Goal: Information Seeking & Learning: Learn about a topic

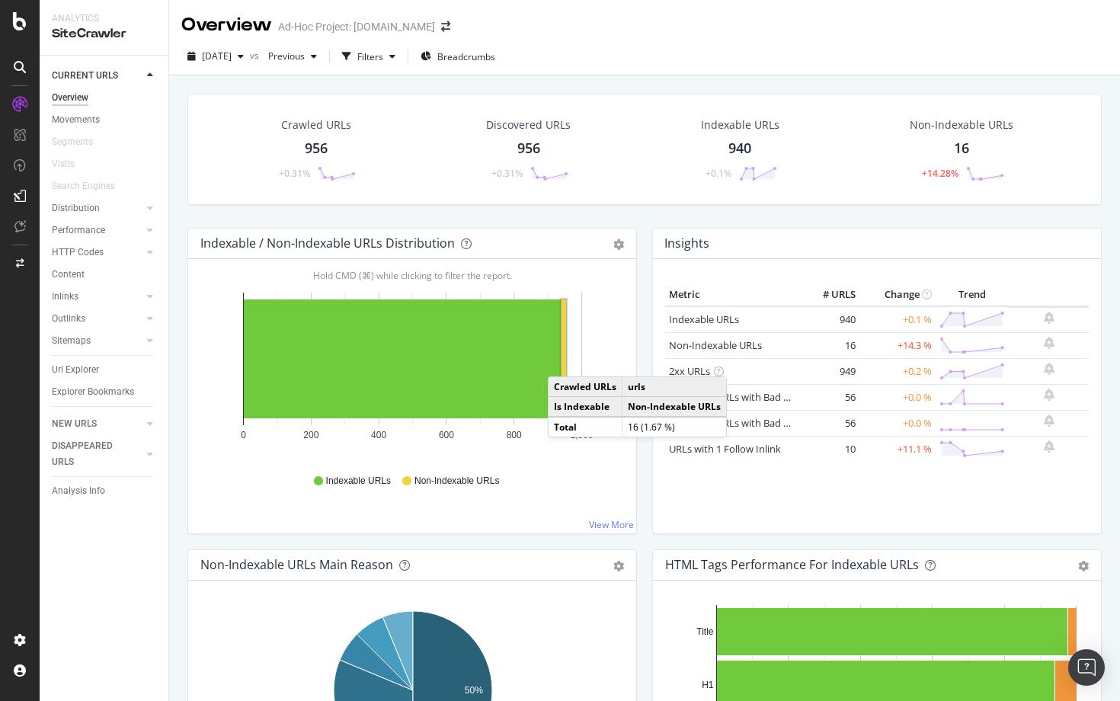
click at [563, 361] on rect "A chart." at bounding box center [563, 358] width 5 height 119
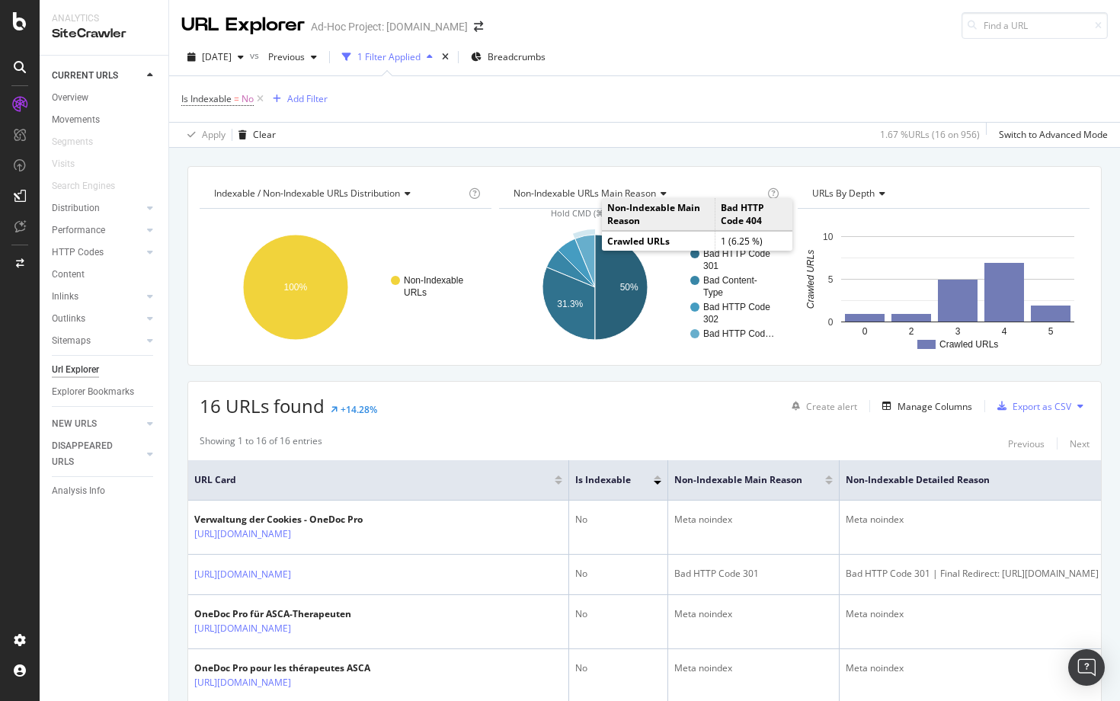
click at [587, 238] on icon "A chart." at bounding box center [584, 261] width 20 height 53
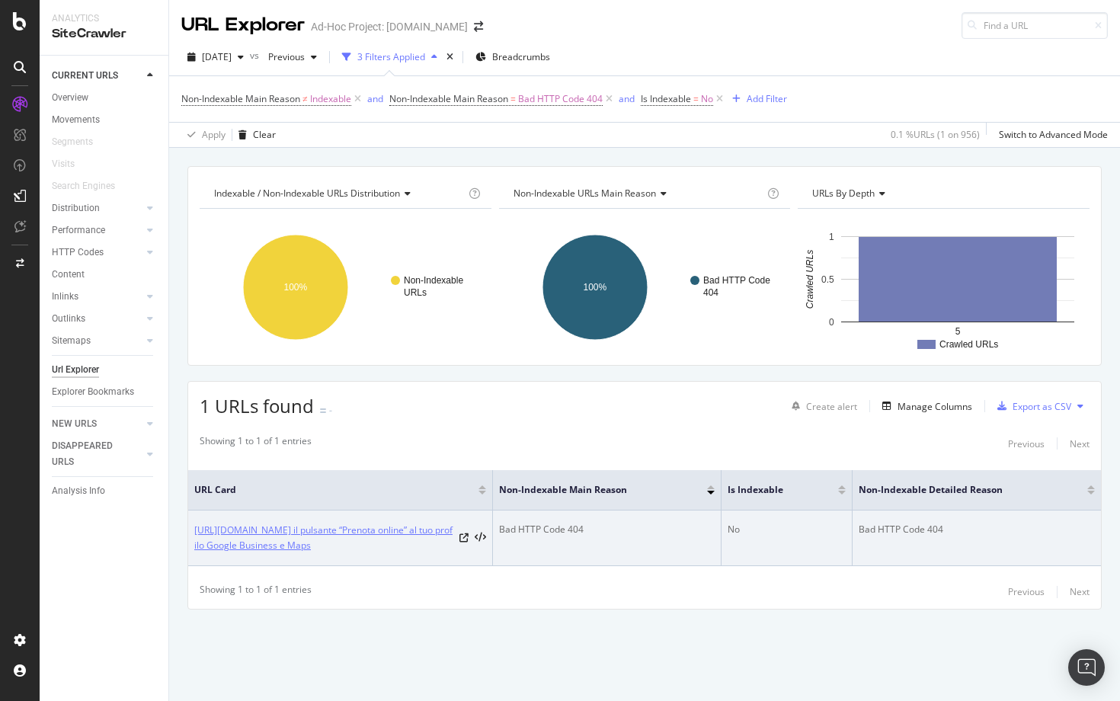
click at [376, 541] on link "[URL][DOMAIN_NAME] il pulsante “Prenota online” al tuo profilo Google Business …" at bounding box center [323, 538] width 259 height 30
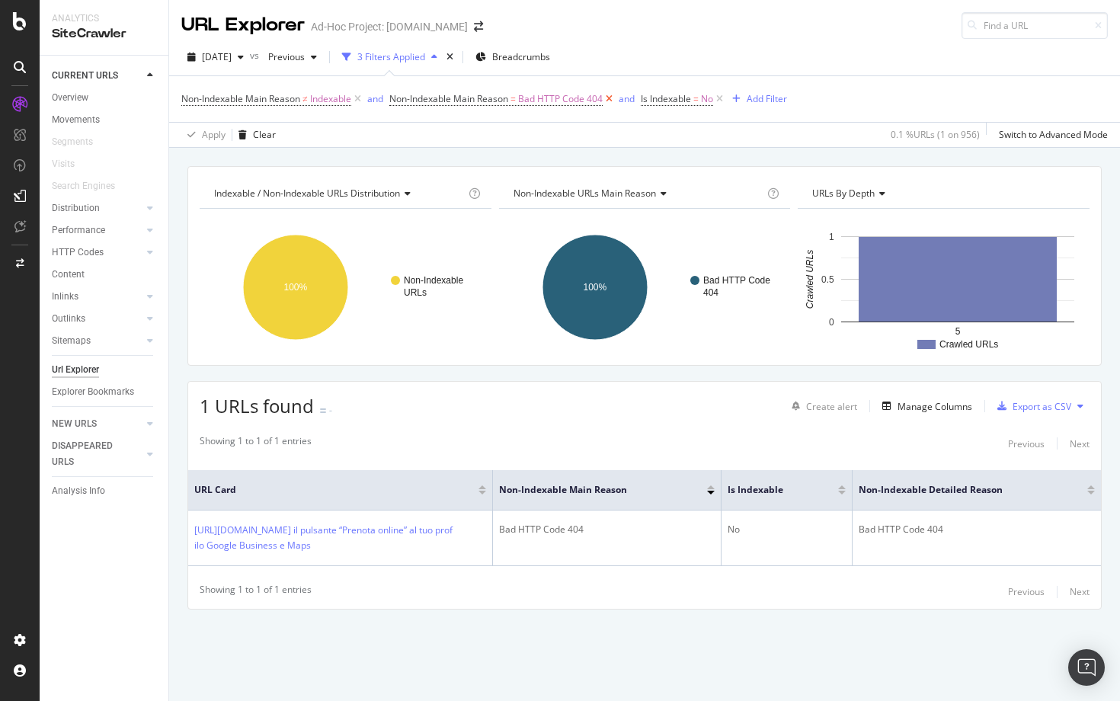
click at [610, 103] on icon at bounding box center [609, 98] width 13 height 15
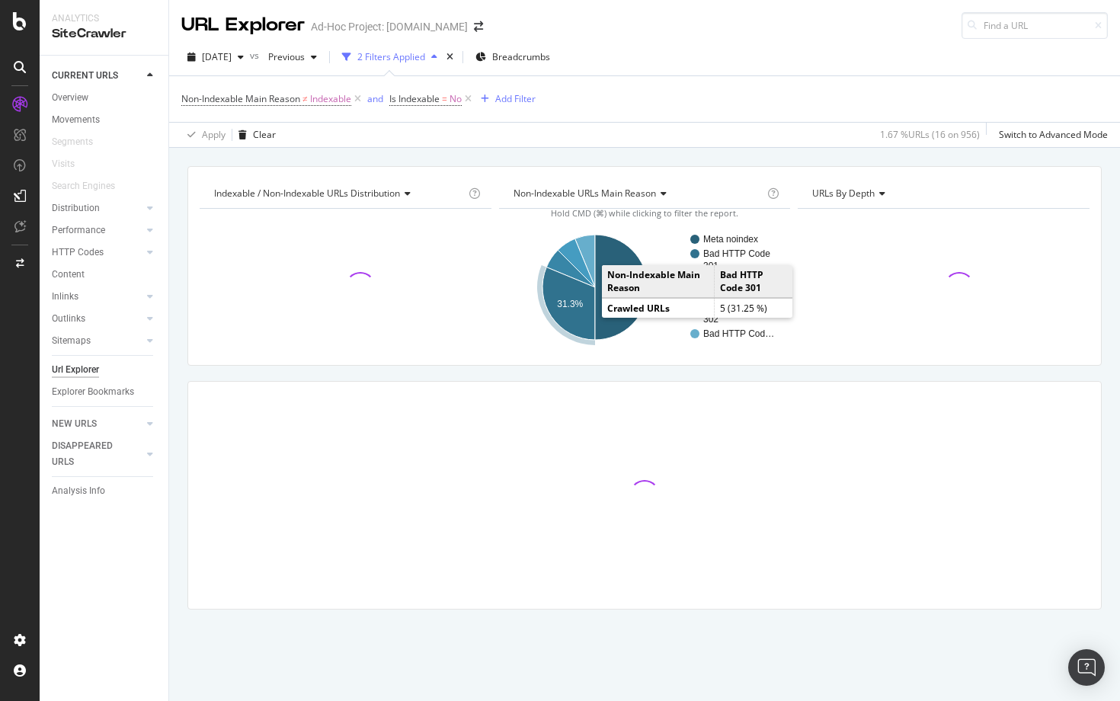
click at [572, 302] on text "31.3%" at bounding box center [570, 304] width 26 height 11
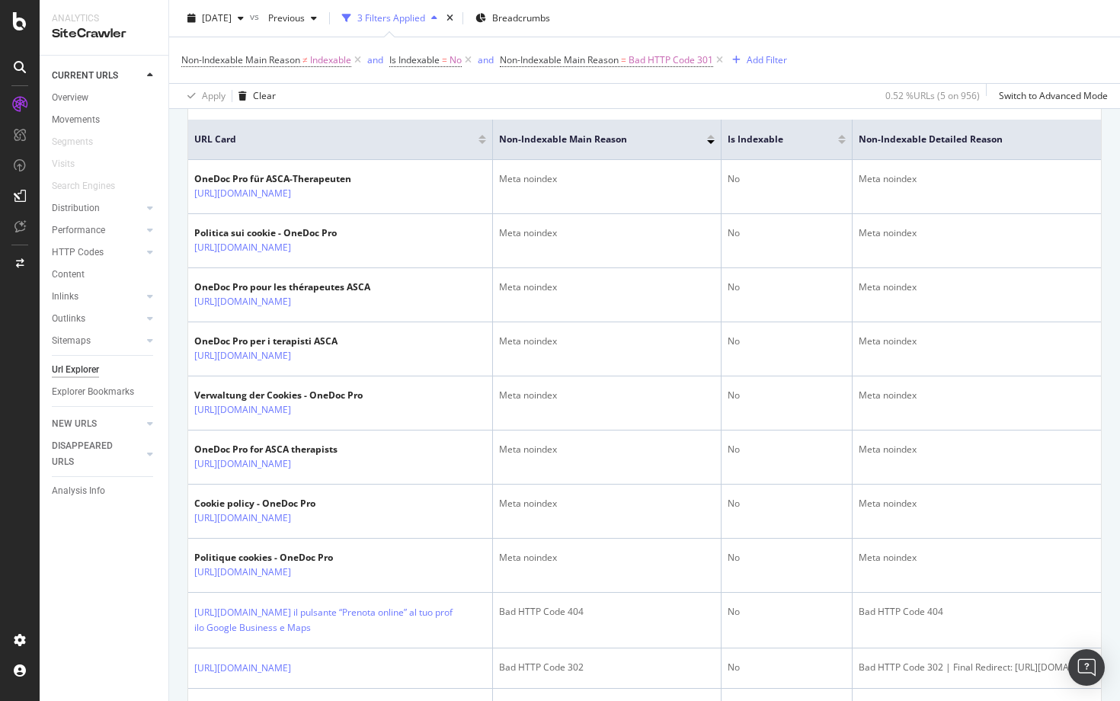
scroll to position [222, 0]
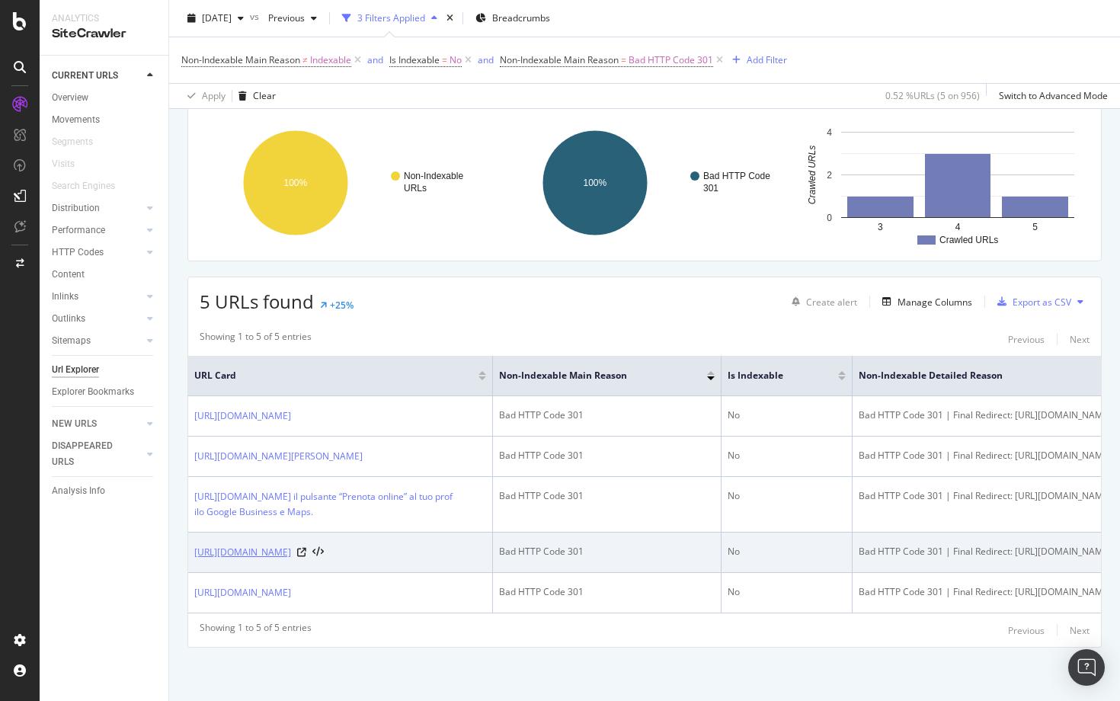
click at [291, 545] on link "[URL][DOMAIN_NAME]" at bounding box center [242, 552] width 97 height 15
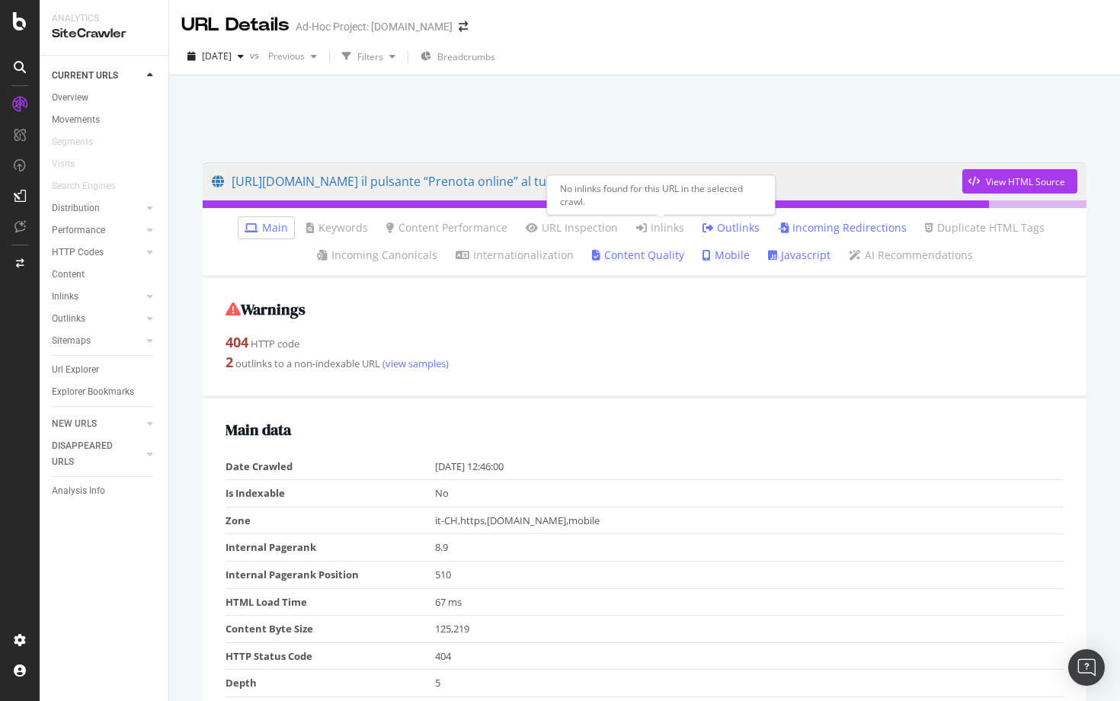
click at [656, 232] on link "Inlinks" at bounding box center [660, 227] width 48 height 15
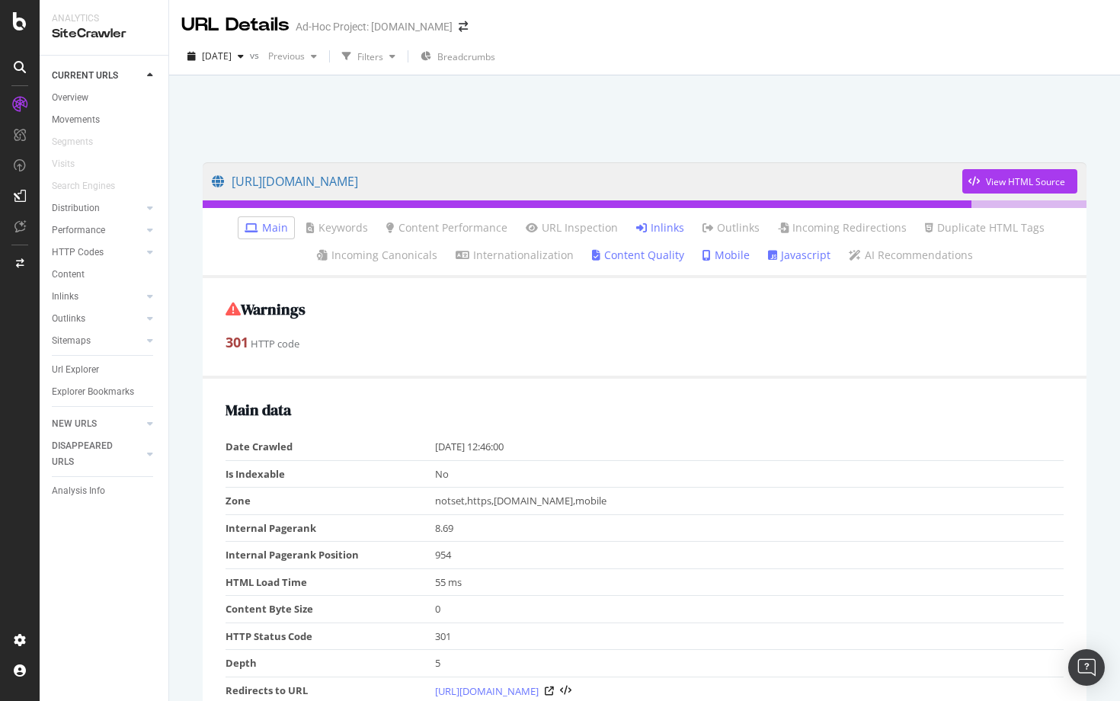
click at [662, 234] on link "Inlinks" at bounding box center [660, 227] width 48 height 15
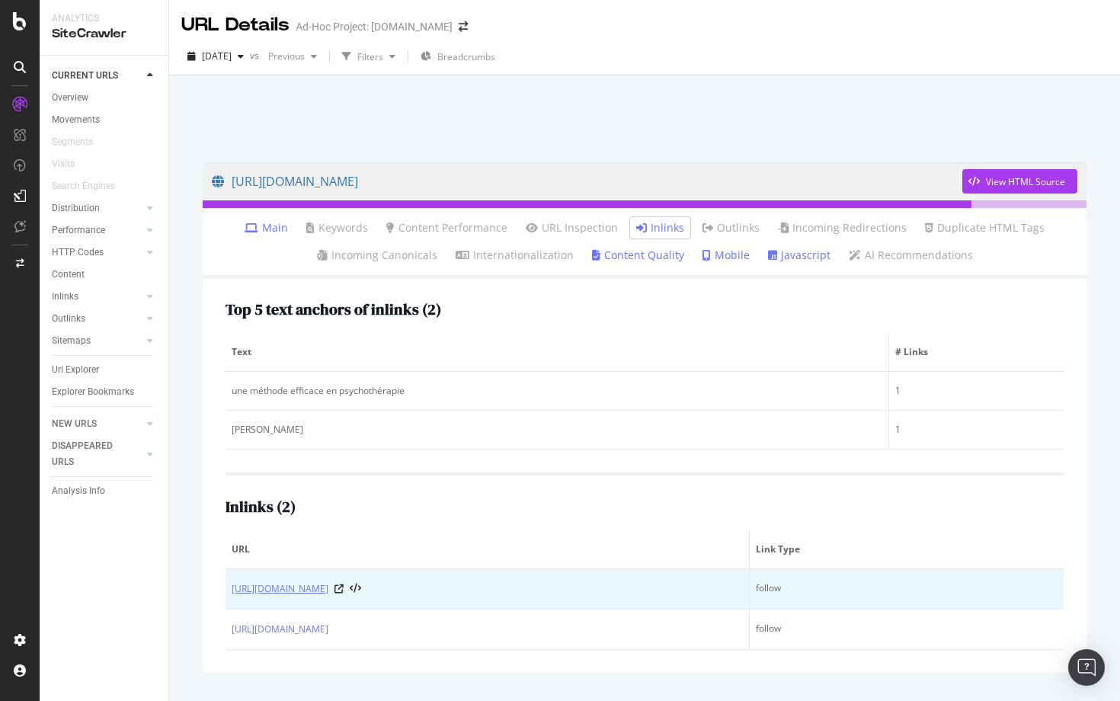
click at [328, 594] on link "https://info.onedoc.ch/fr/blog/toutes-les-specialites/quand-est-il-pertinent-de…" at bounding box center [280, 588] width 97 height 15
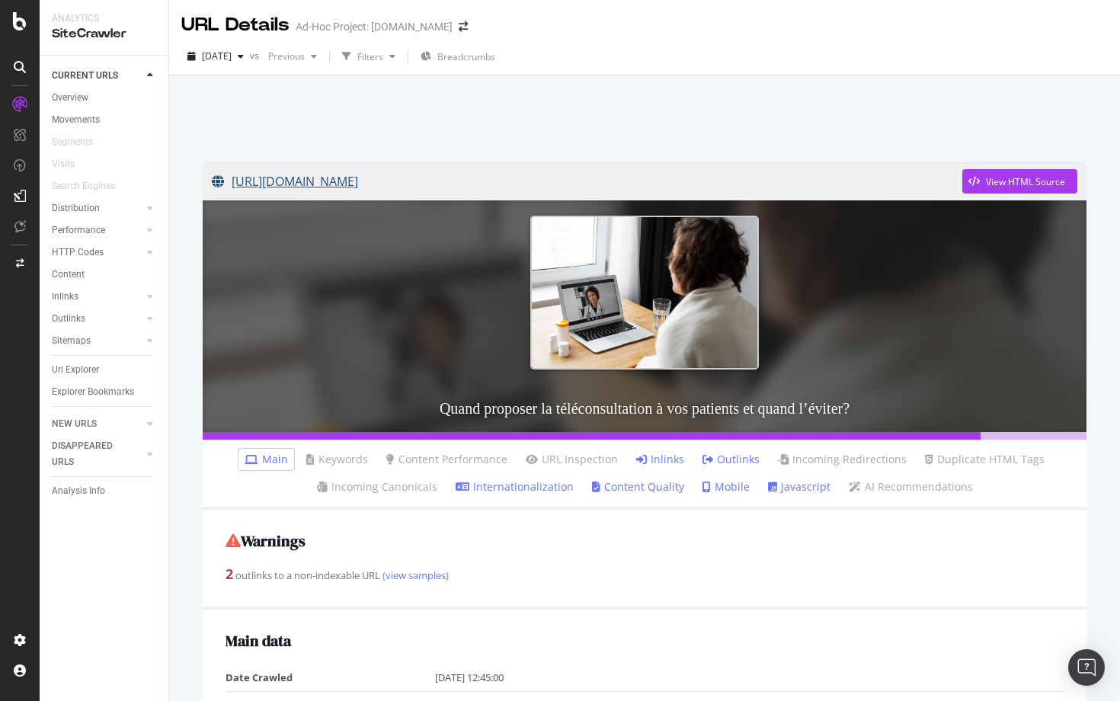
click at [654, 181] on link "https://info.onedoc.ch/fr/blog/toutes-les-specialites/quand-est-il-pertinent-de…" at bounding box center [587, 181] width 750 height 38
